Goal: Contribute content: Add original content to the website for others to see

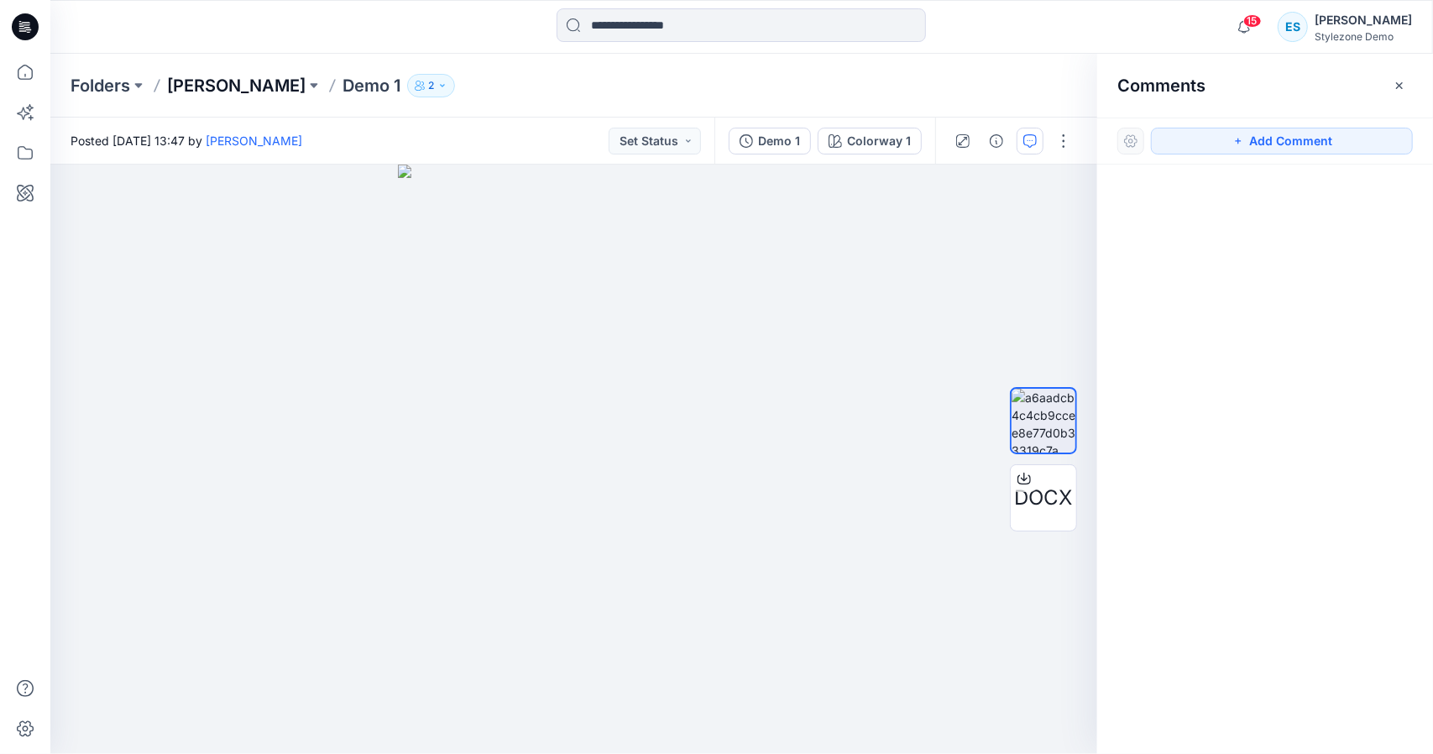
click at [204, 87] on p "[PERSON_NAME]" at bounding box center [236, 86] width 139 height 24
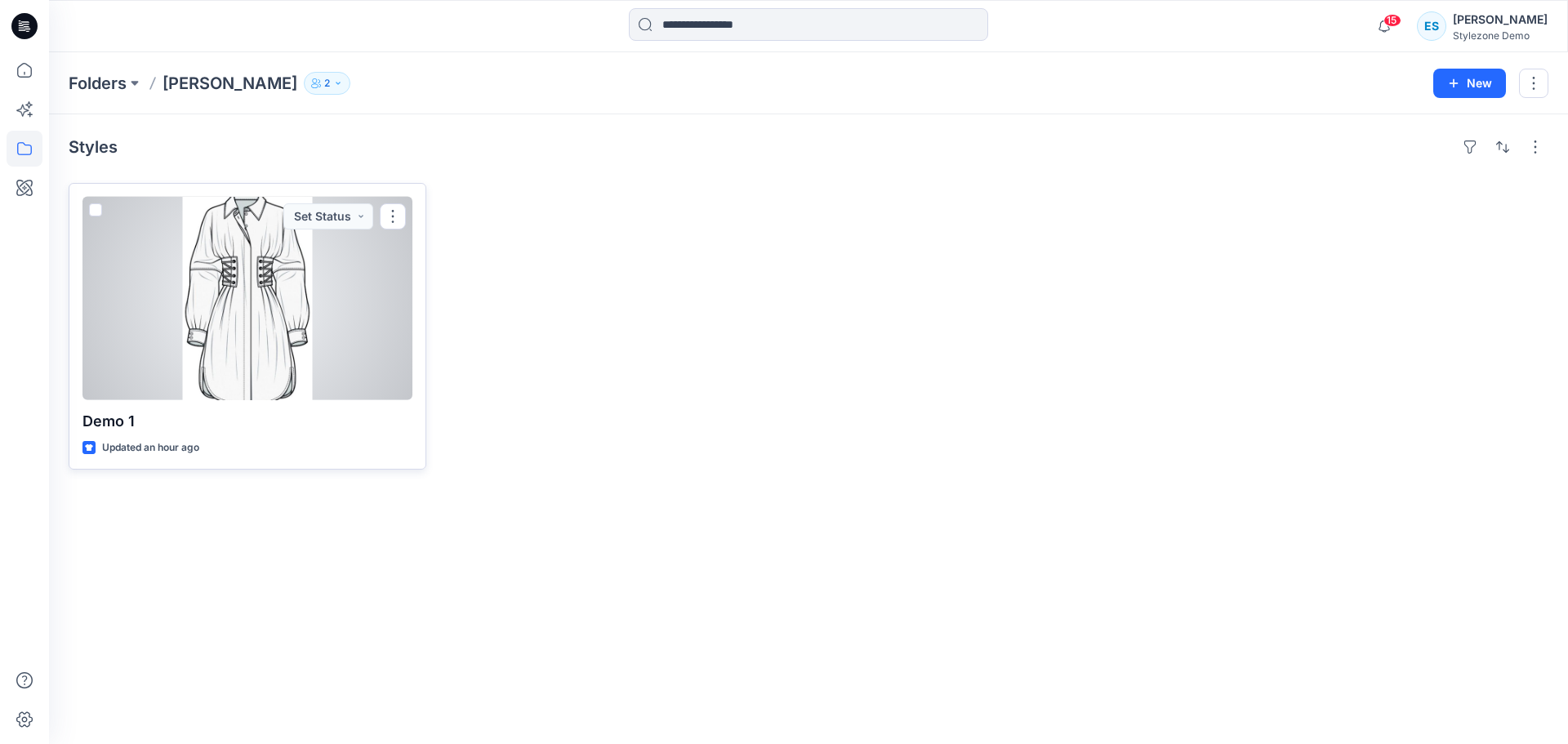
click at [231, 267] on div at bounding box center [247, 298] width 330 height 203
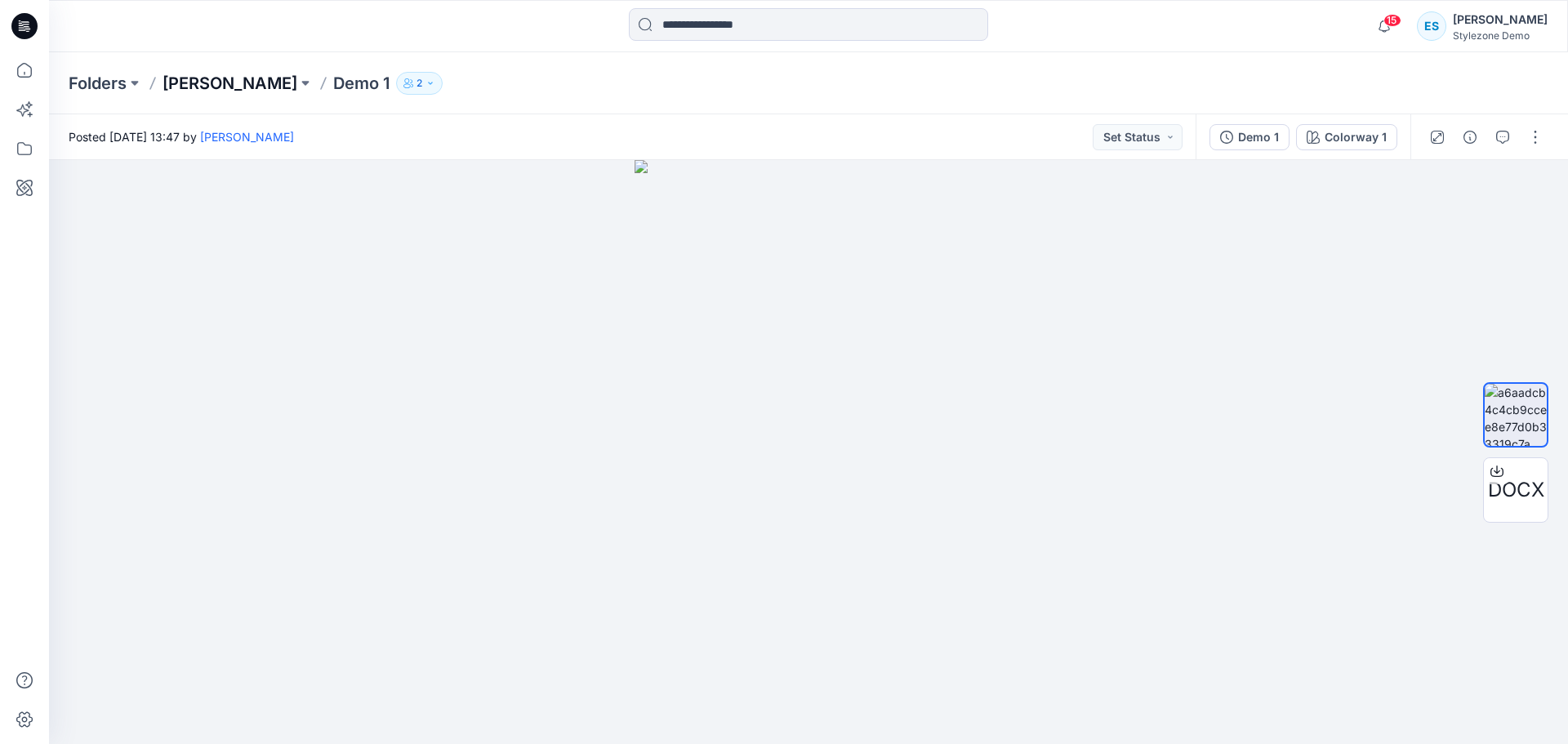
click at [219, 83] on p "[PERSON_NAME]" at bounding box center [230, 84] width 135 height 23
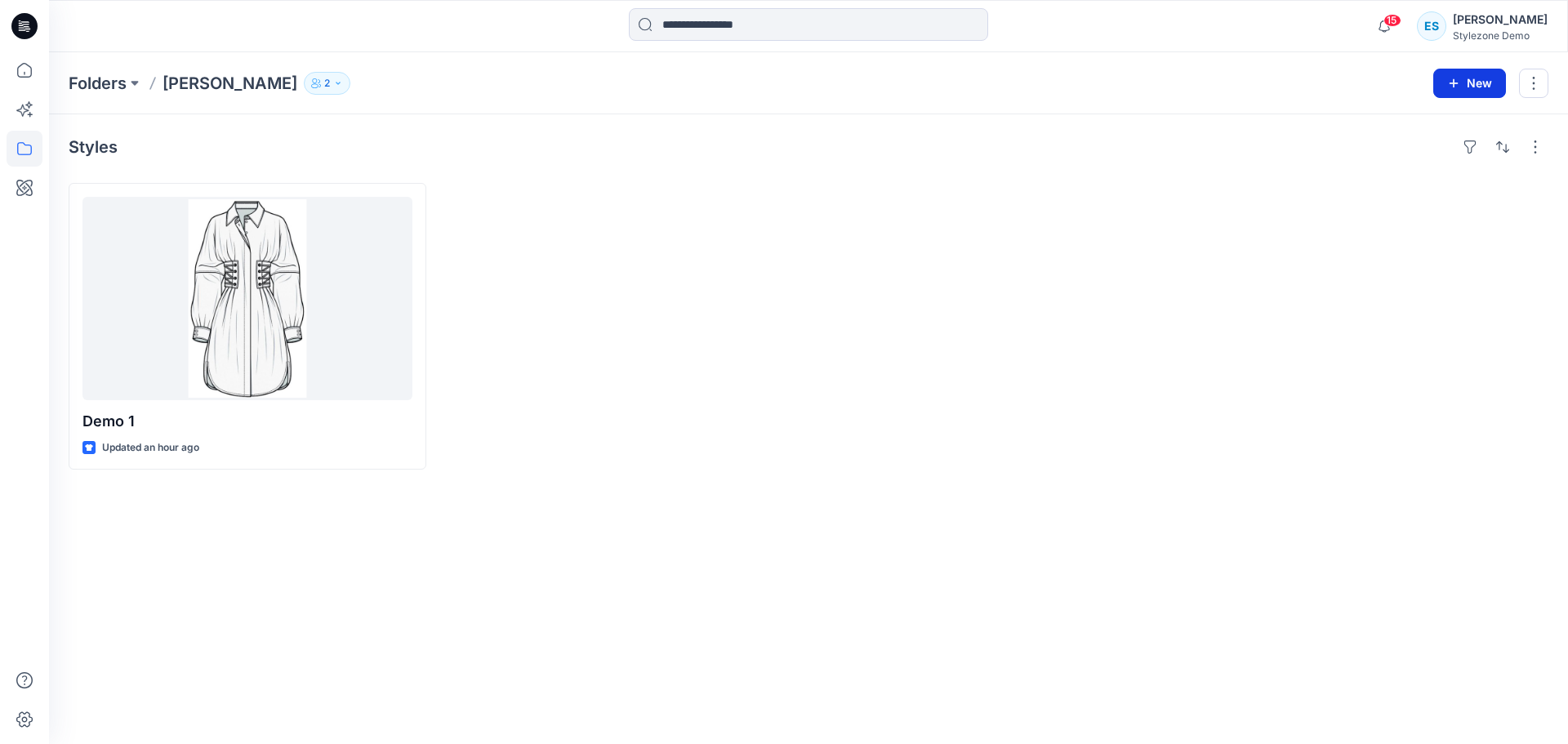
click at [1393, 85] on button "New" at bounding box center [1470, 84] width 73 height 29
click at [1393, 126] on p "New Style" at bounding box center [1419, 124] width 54 height 19
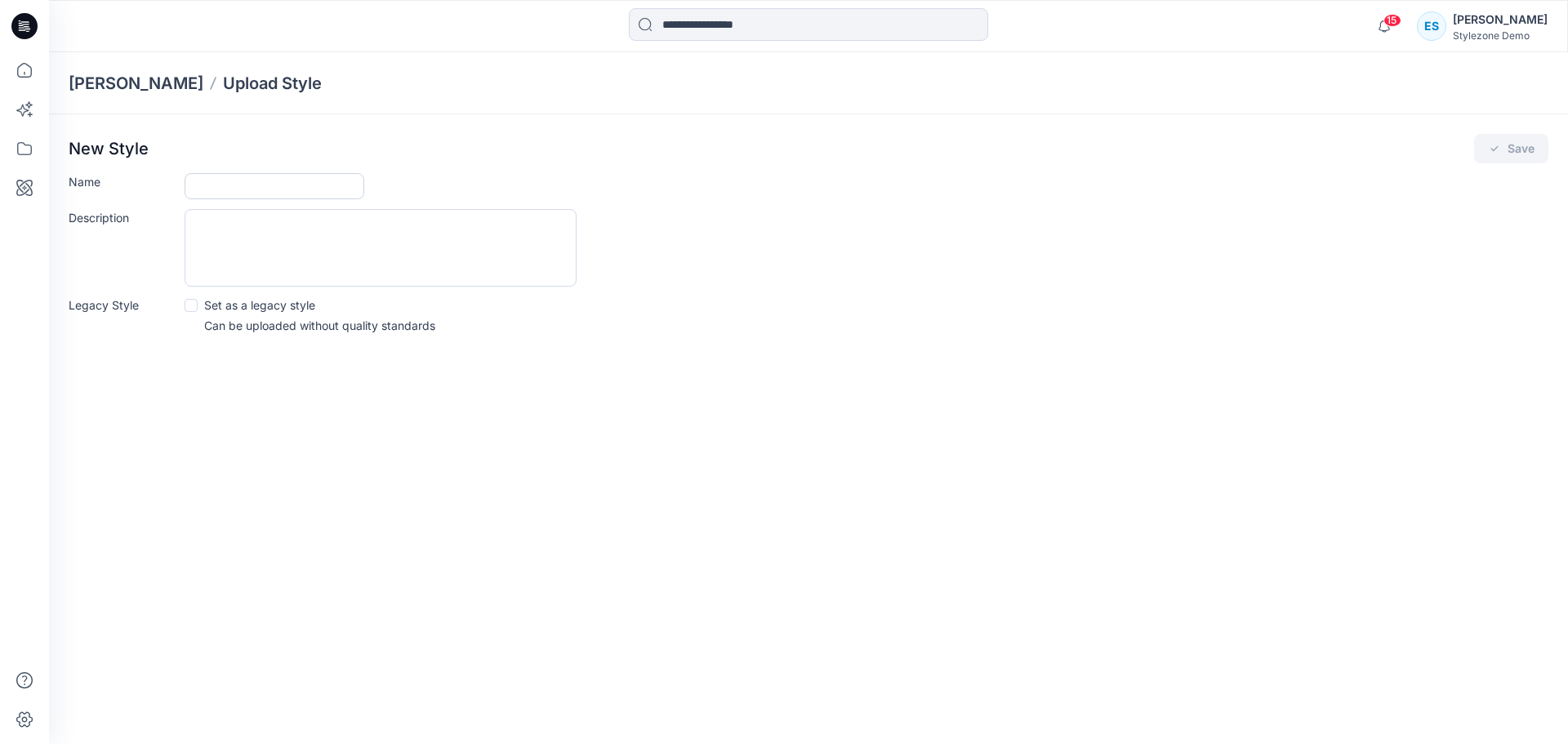
click at [326, 197] on input "Name" at bounding box center [274, 186] width 180 height 26
type input "**********"
click at [300, 222] on textarea "Description" at bounding box center [380, 248] width 392 height 78
click at [1393, 148] on button "Save" at bounding box center [1511, 149] width 74 height 29
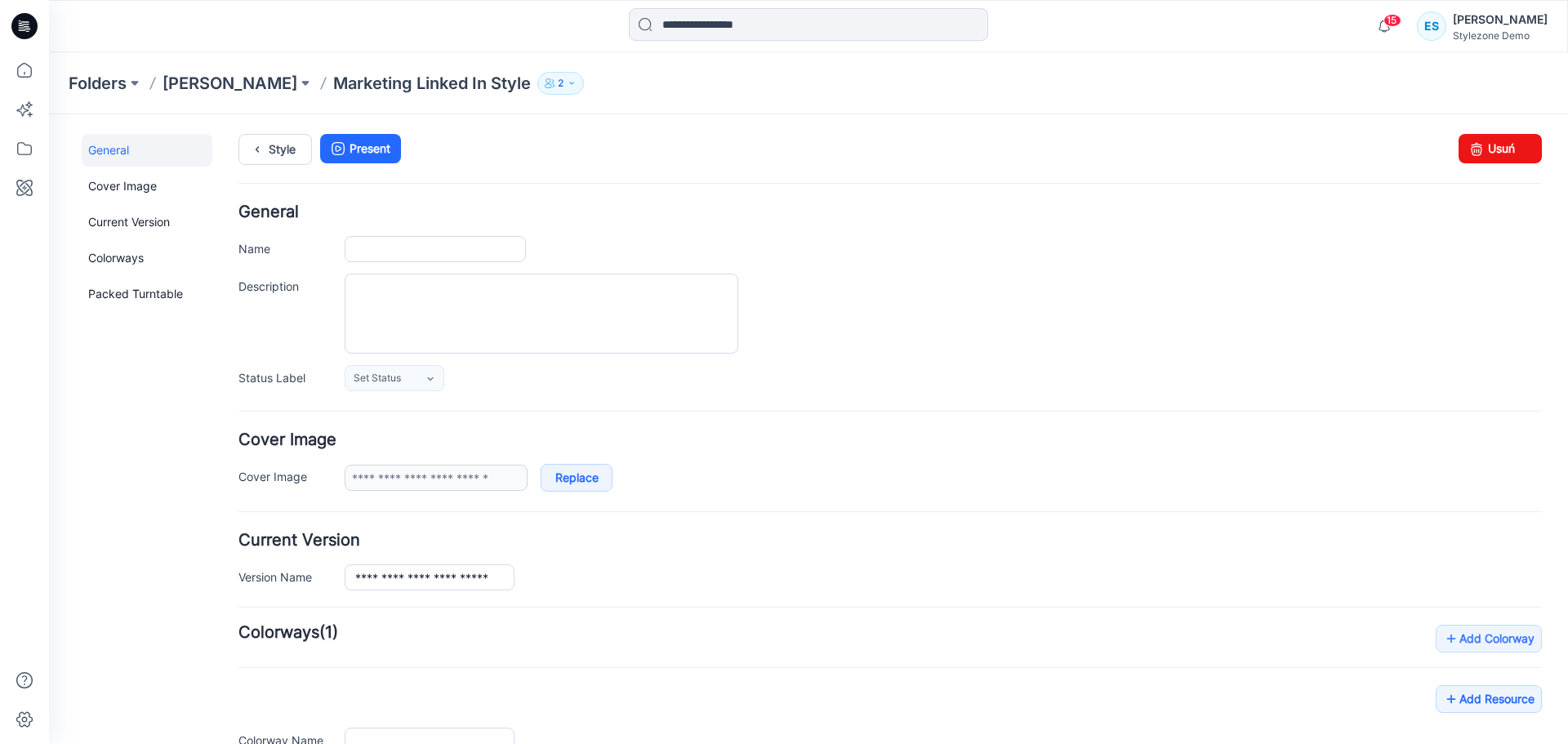
type input "**********"
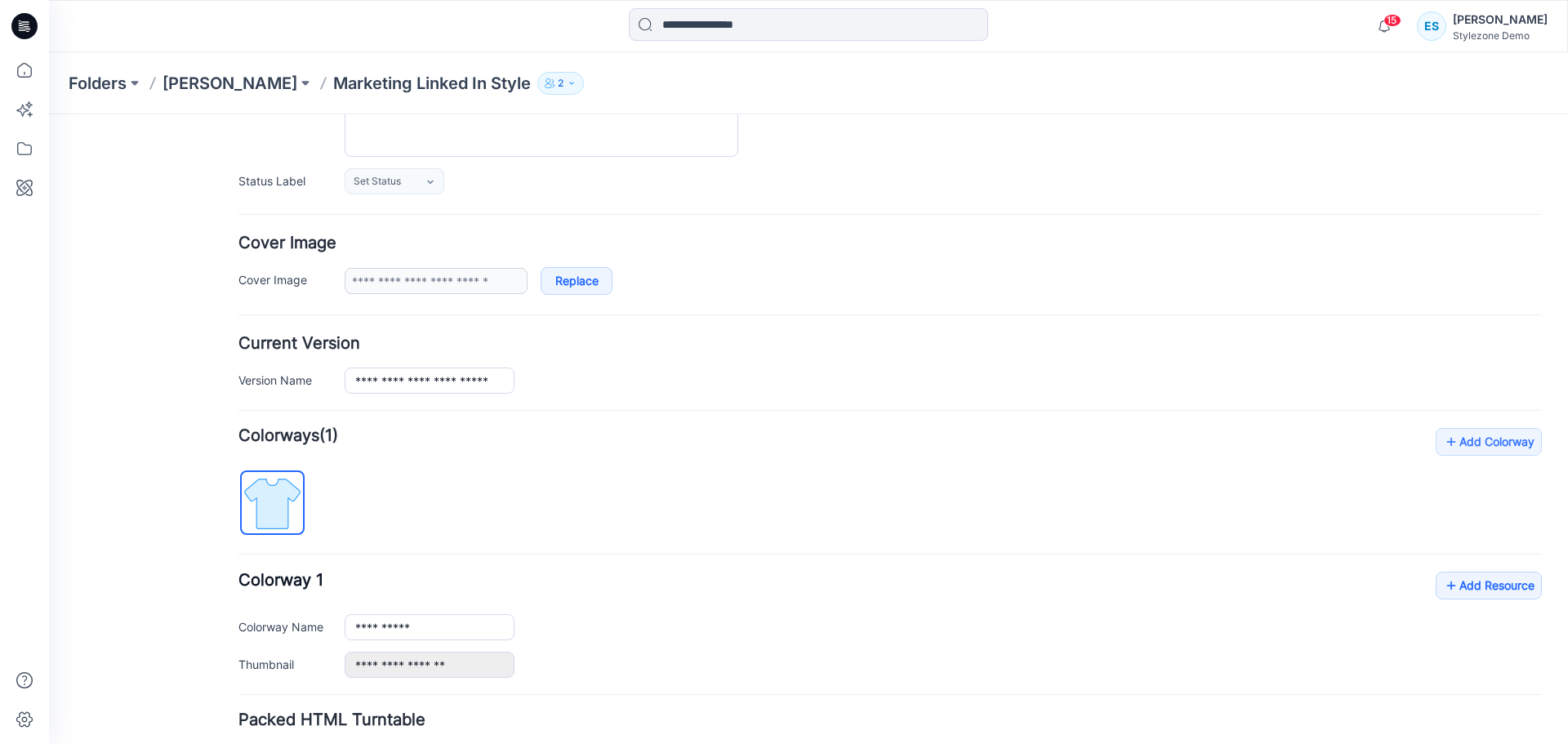
scroll to position [245, 0]
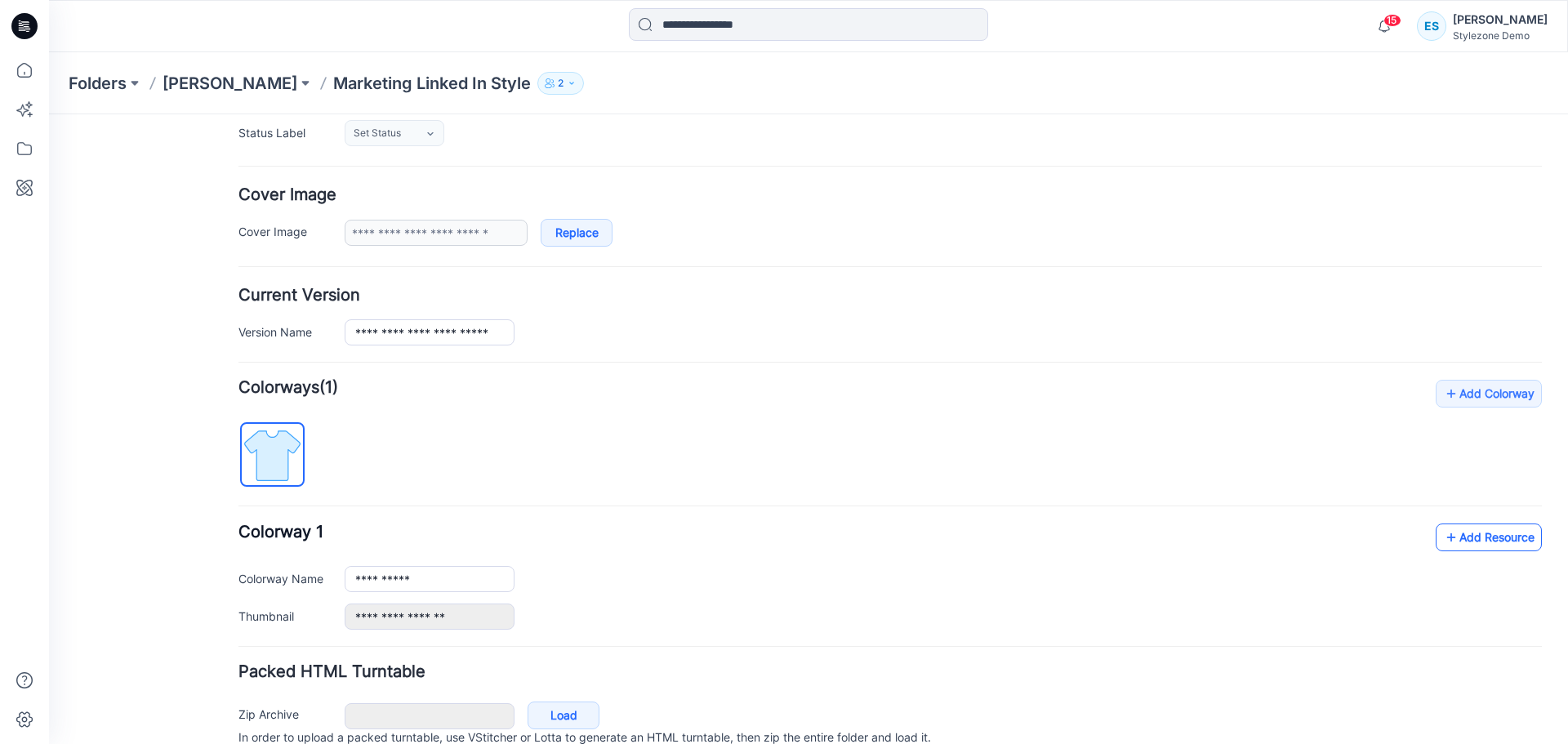
click at [1393, 535] on link "Add Resource" at bounding box center [1488, 537] width 106 height 28
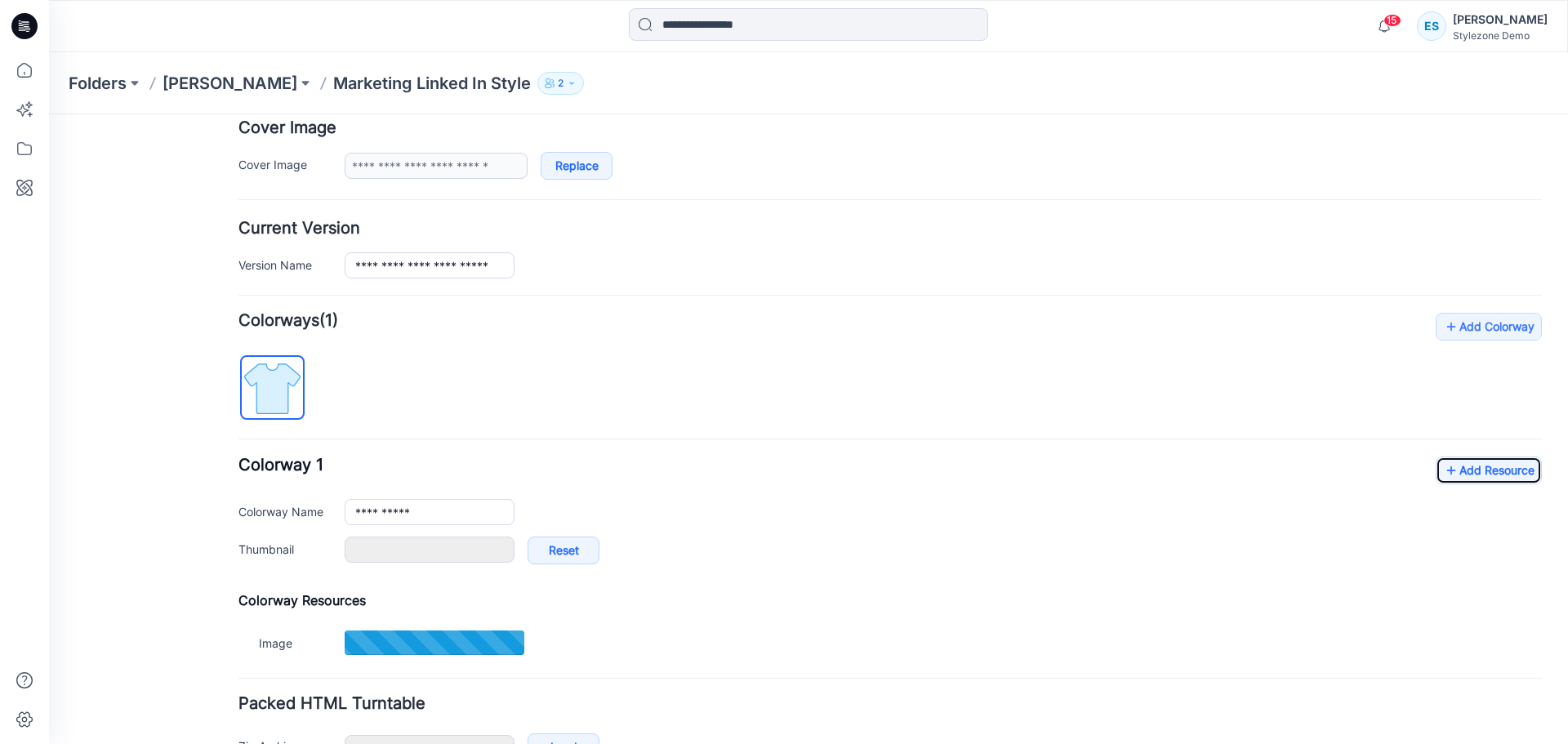
scroll to position [416, 0]
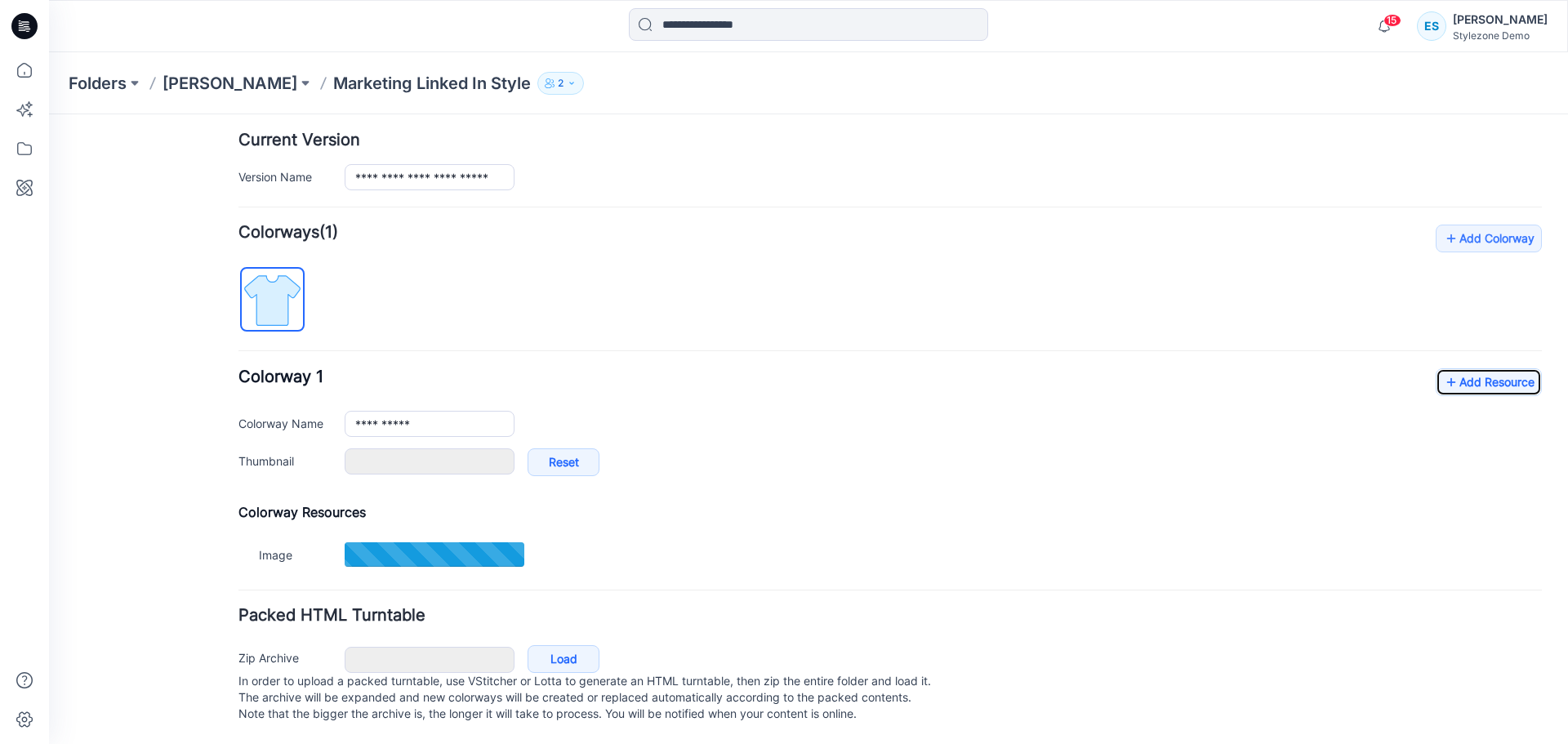
type input "******"
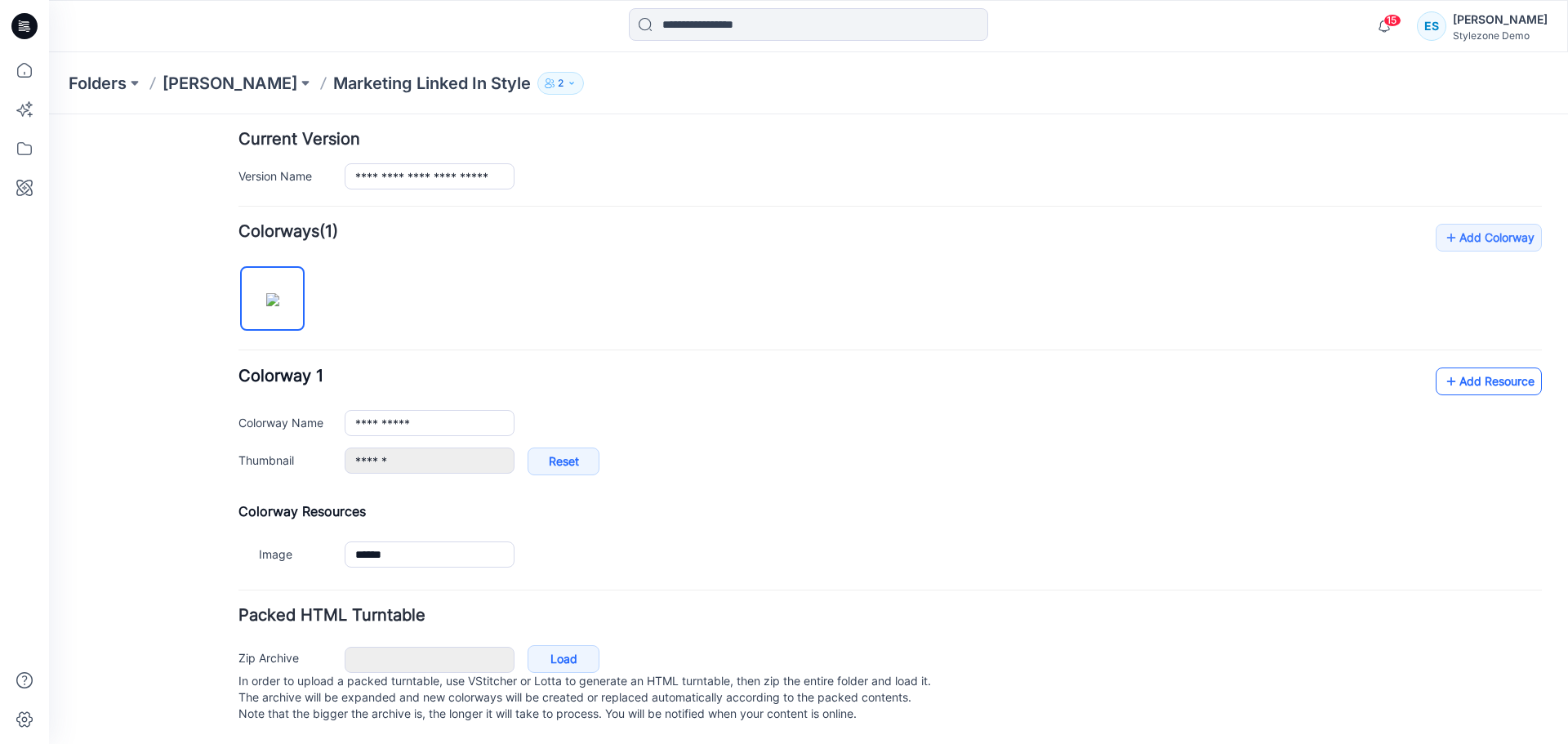
click at [1393, 370] on link "Add Resource" at bounding box center [1488, 381] width 106 height 28
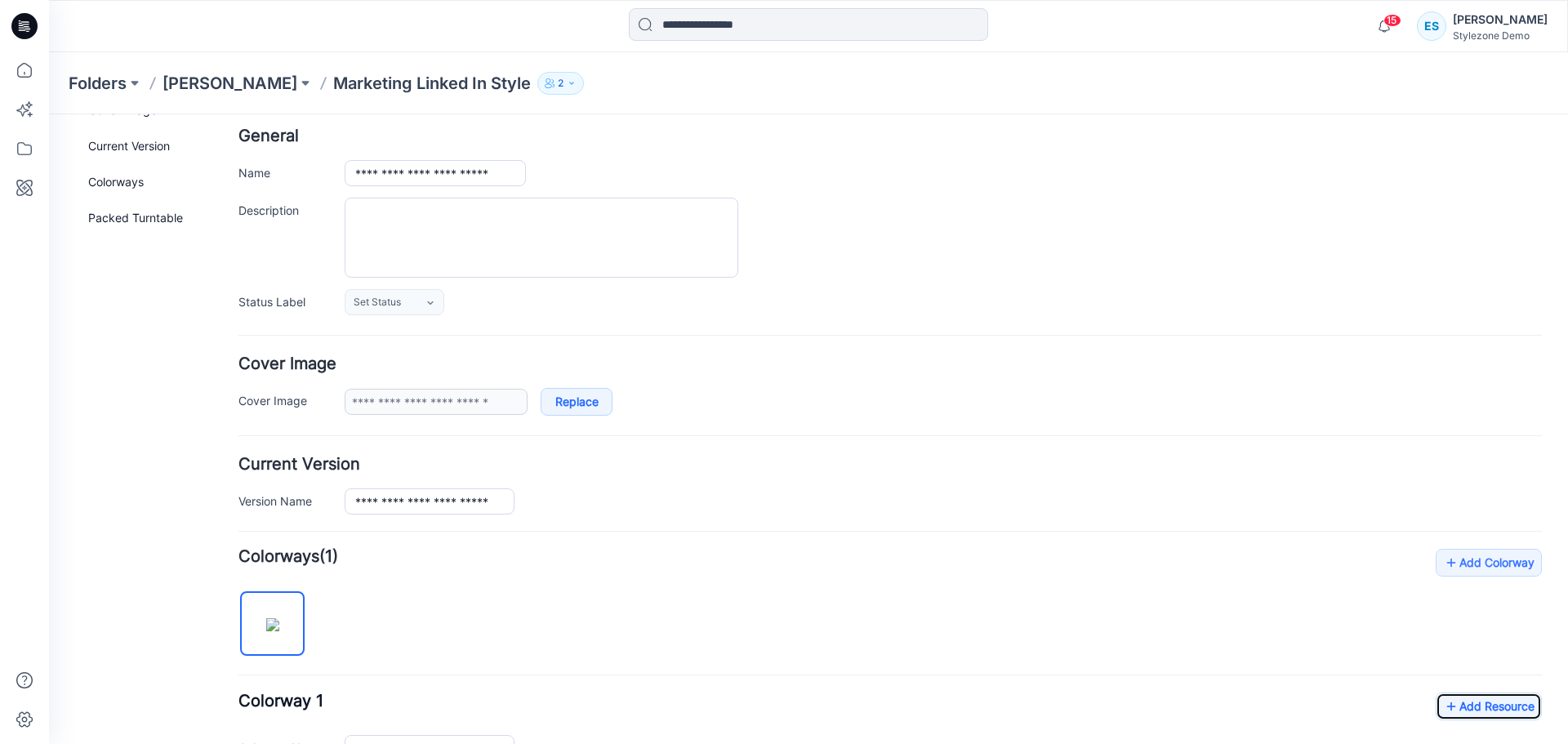
scroll to position [0, 0]
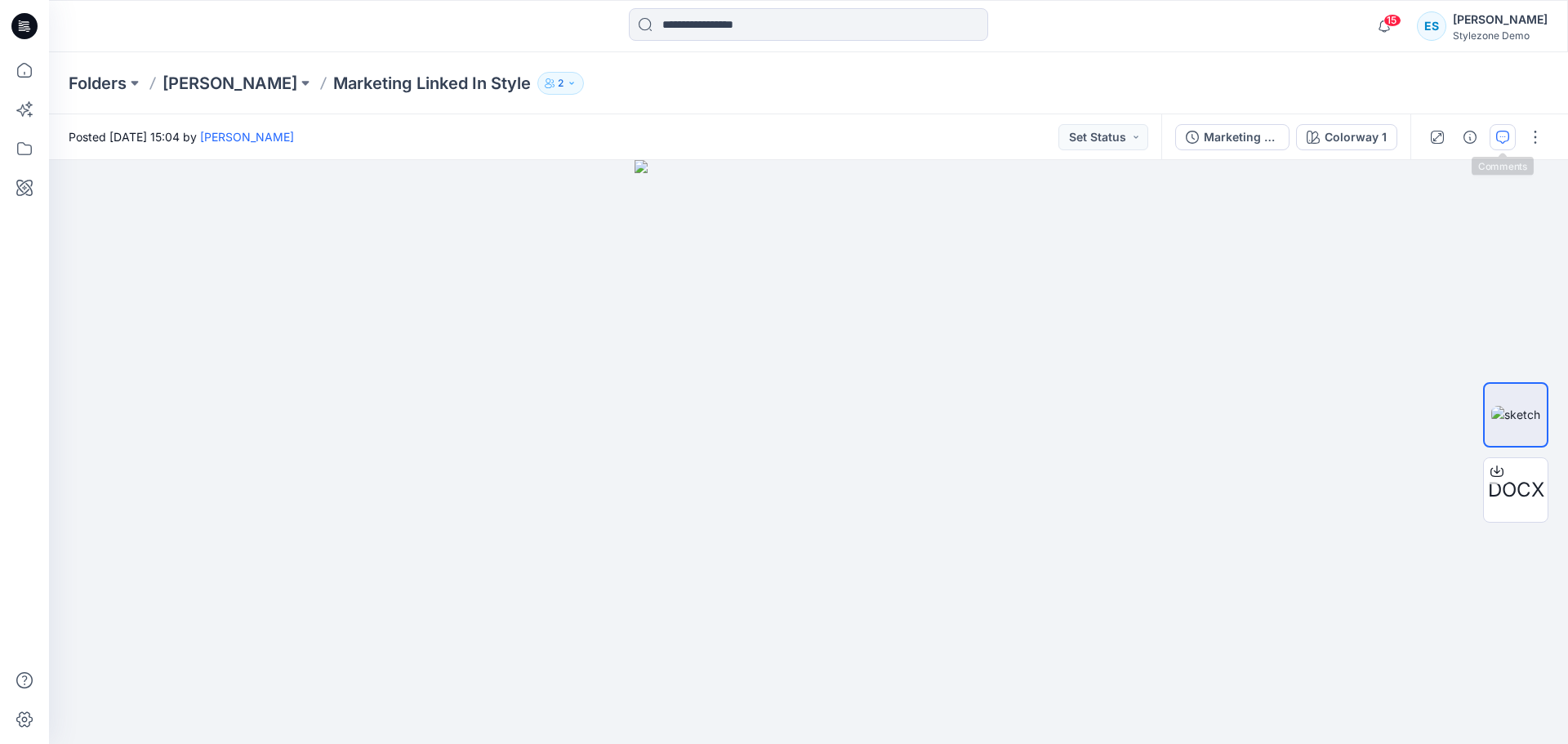
click at [1499, 135] on icon "button" at bounding box center [1502, 136] width 13 height 13
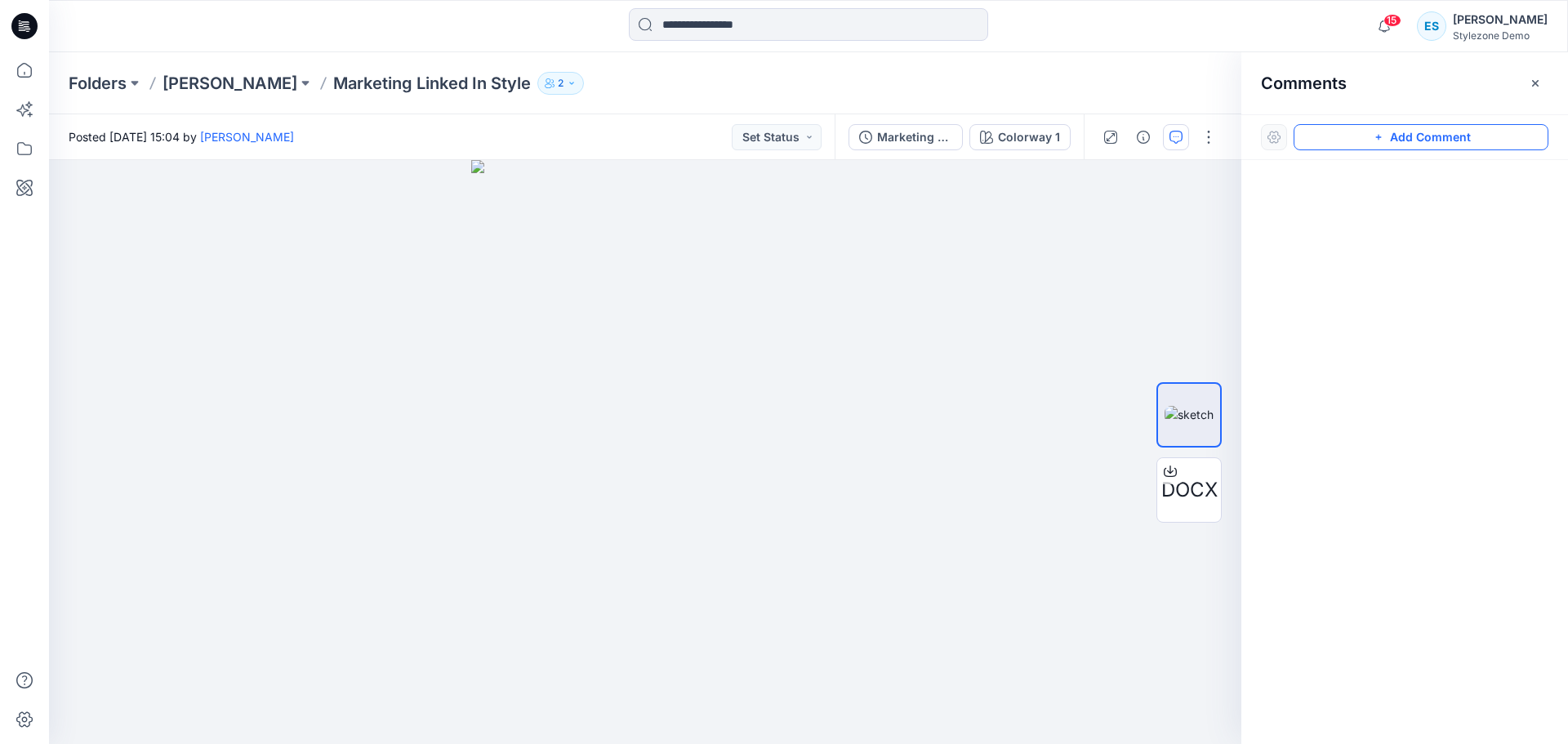
click at [1444, 133] on button "Add Comment" at bounding box center [1421, 137] width 255 height 26
click at [624, 357] on div "1" at bounding box center [645, 452] width 1193 height 584
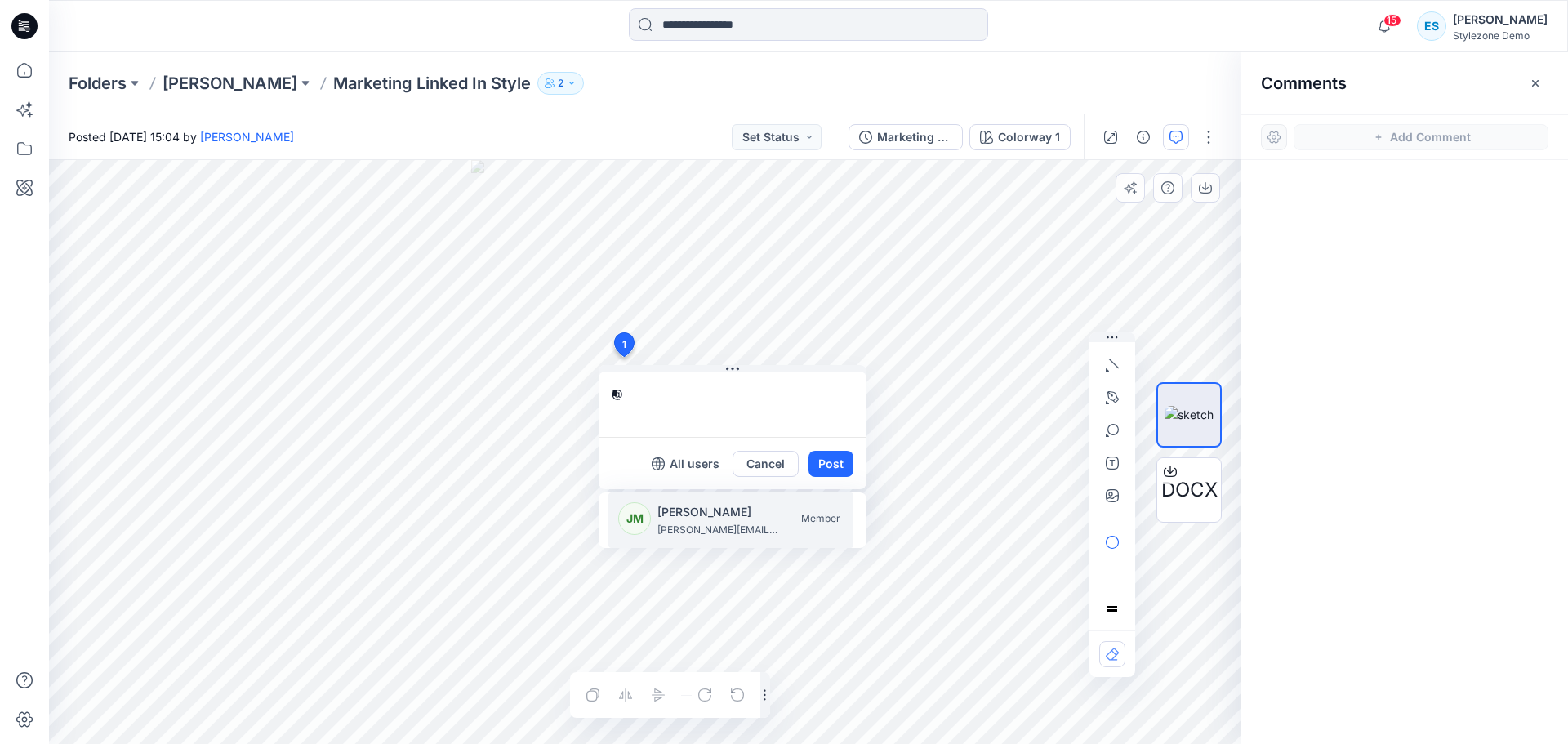
click at [662, 530] on p "[PERSON_NAME][EMAIL_ADDRESS][DOMAIN_NAME]" at bounding box center [719, 530] width 123 height 17
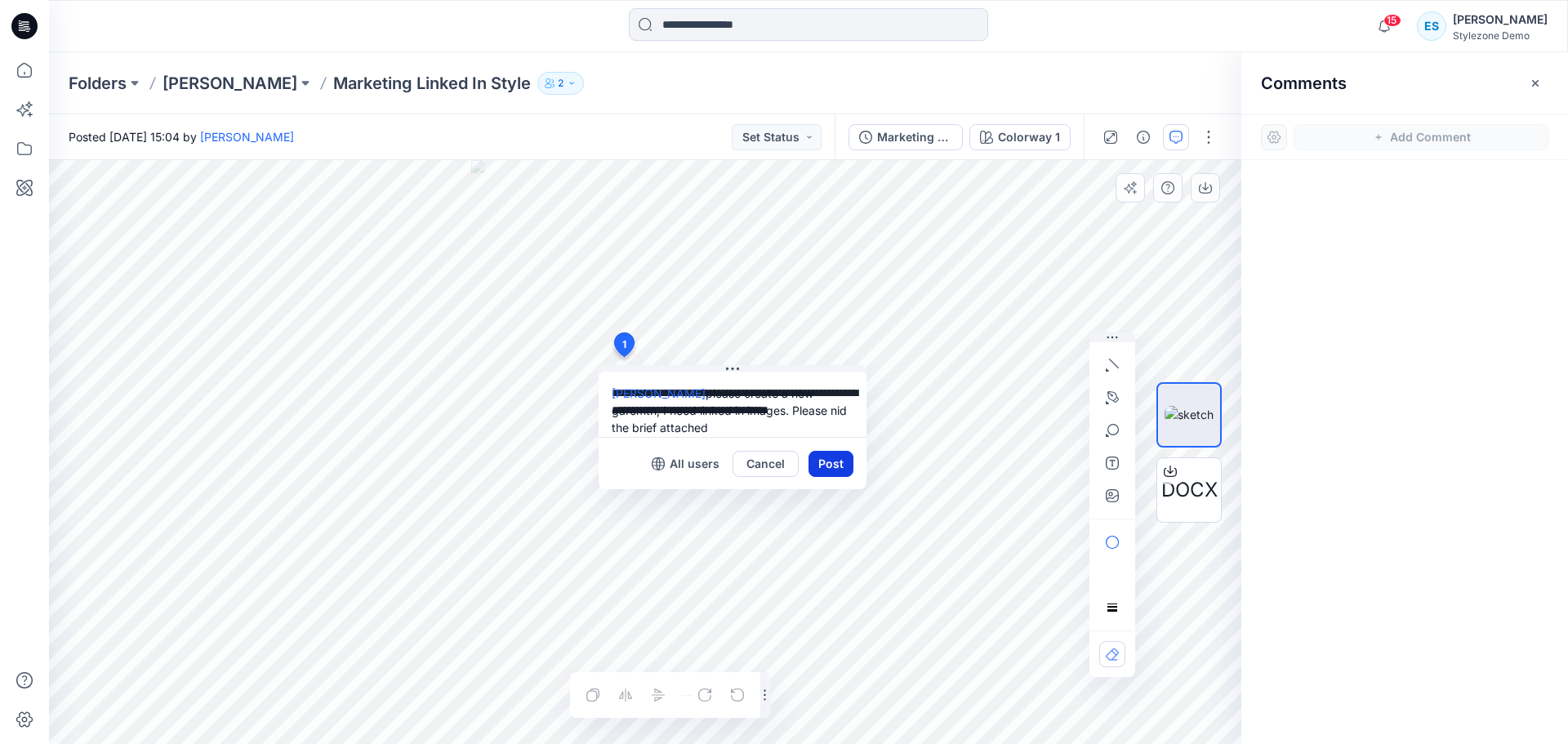
type textarea "**********"
click at [833, 461] on button "Post" at bounding box center [831, 463] width 45 height 26
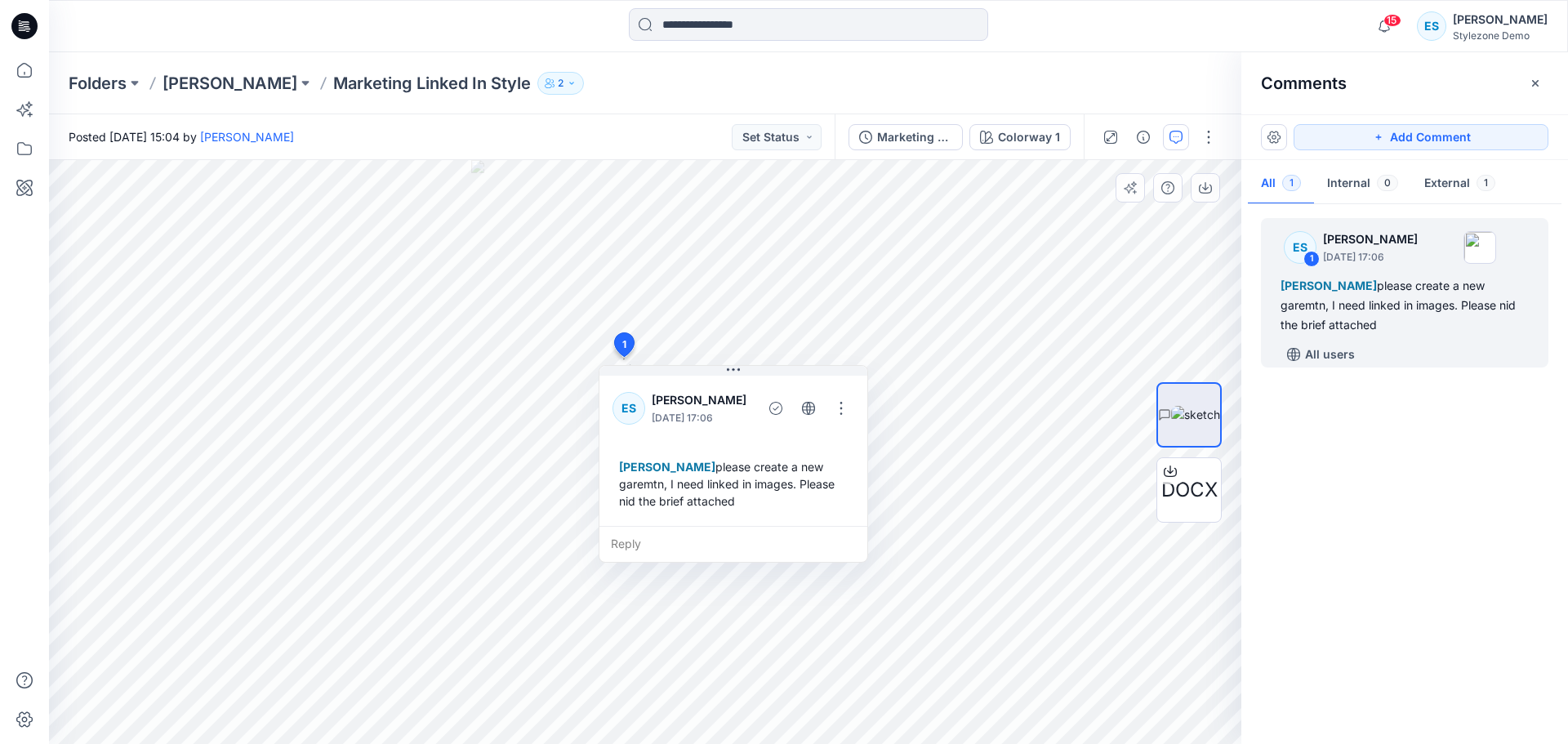
click at [658, 83] on div "Folders Ewa DEMO Marketing Linked In Style 2" at bounding box center [745, 84] width 1352 height 23
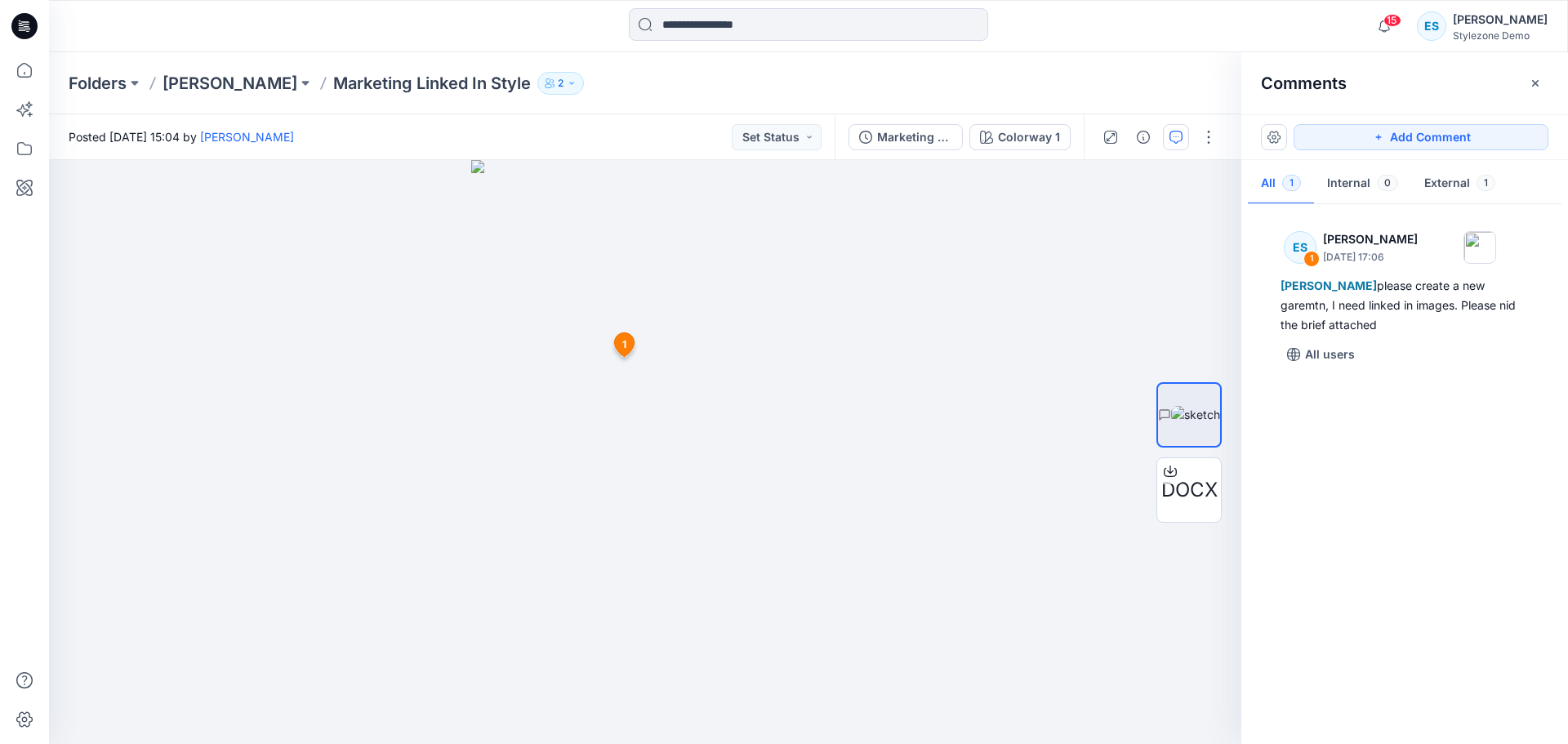
click at [636, 99] on div "Folders Ewa DEMO Marketing Linked In Style 2" at bounding box center [808, 84] width 1519 height 62
drag, startPoint x: 285, startPoint y: 86, endPoint x: 408, endPoint y: 89, distance: 123.0
click at [408, 89] on p "Marketing Linked In Style" at bounding box center [432, 84] width 197 height 23
